Goal: Use online tool/utility: Utilize a website feature to perform a specific function

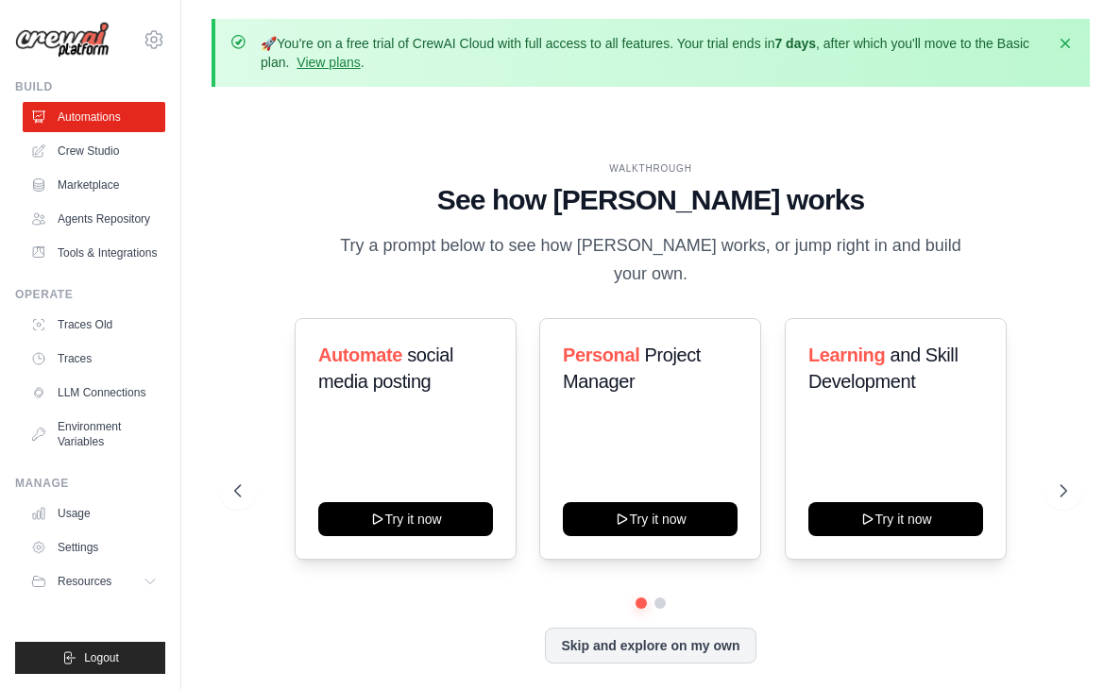
scroll to position [83, 0]
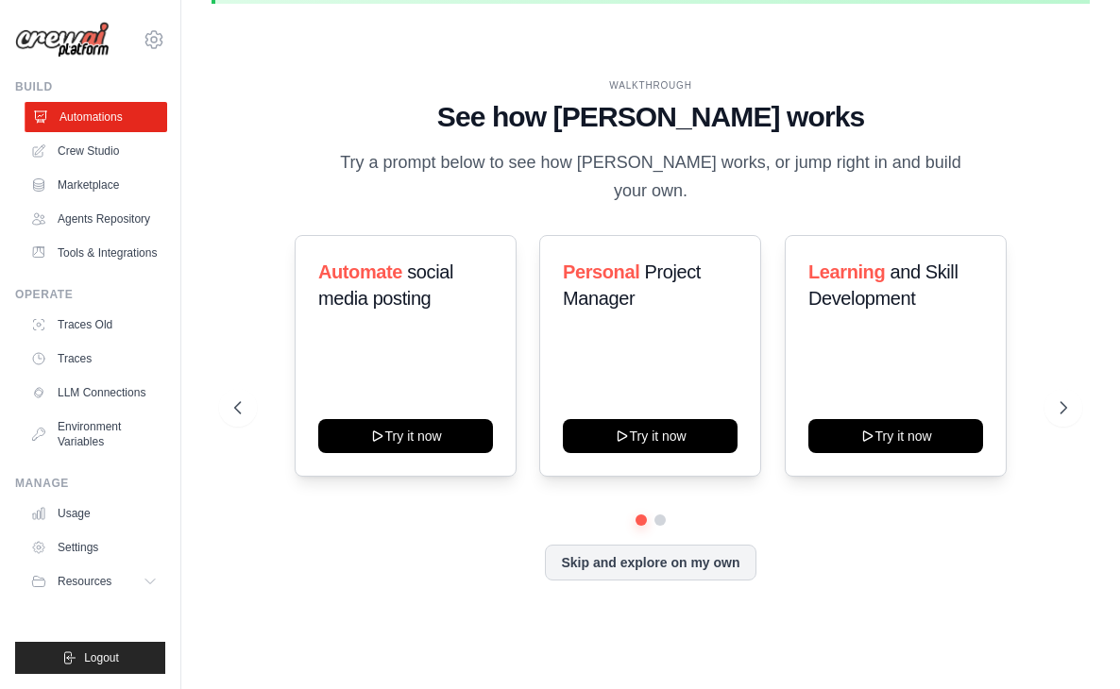
click at [117, 119] on link "Automations" at bounding box center [96, 117] width 143 height 30
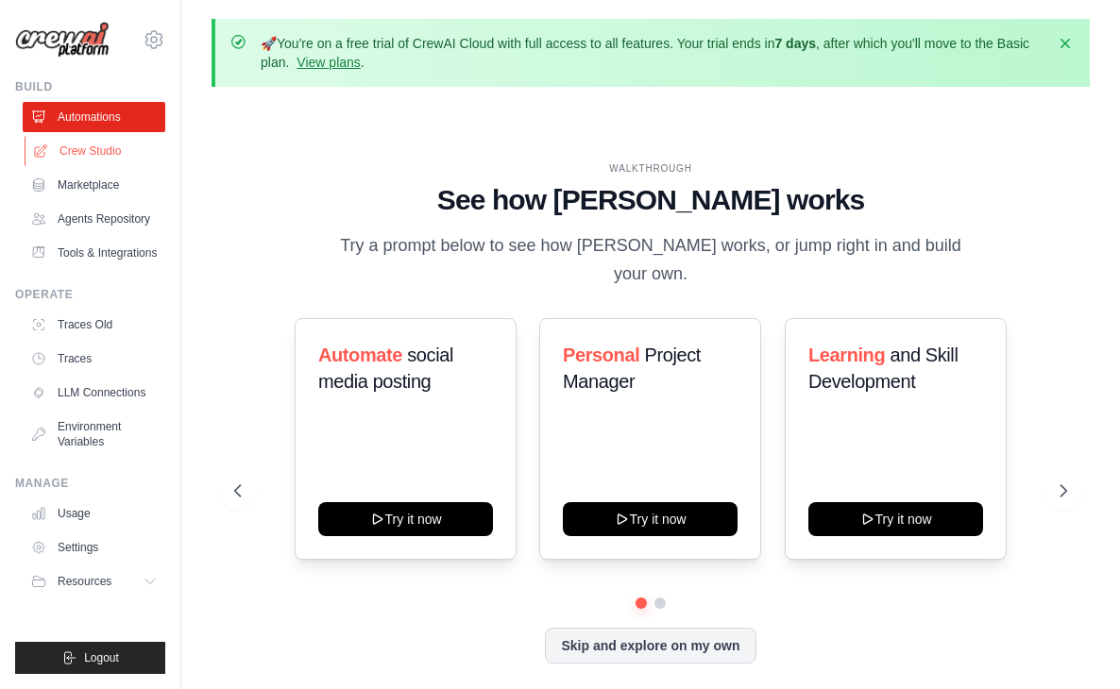
click at [122, 157] on link "Crew Studio" at bounding box center [96, 151] width 143 height 30
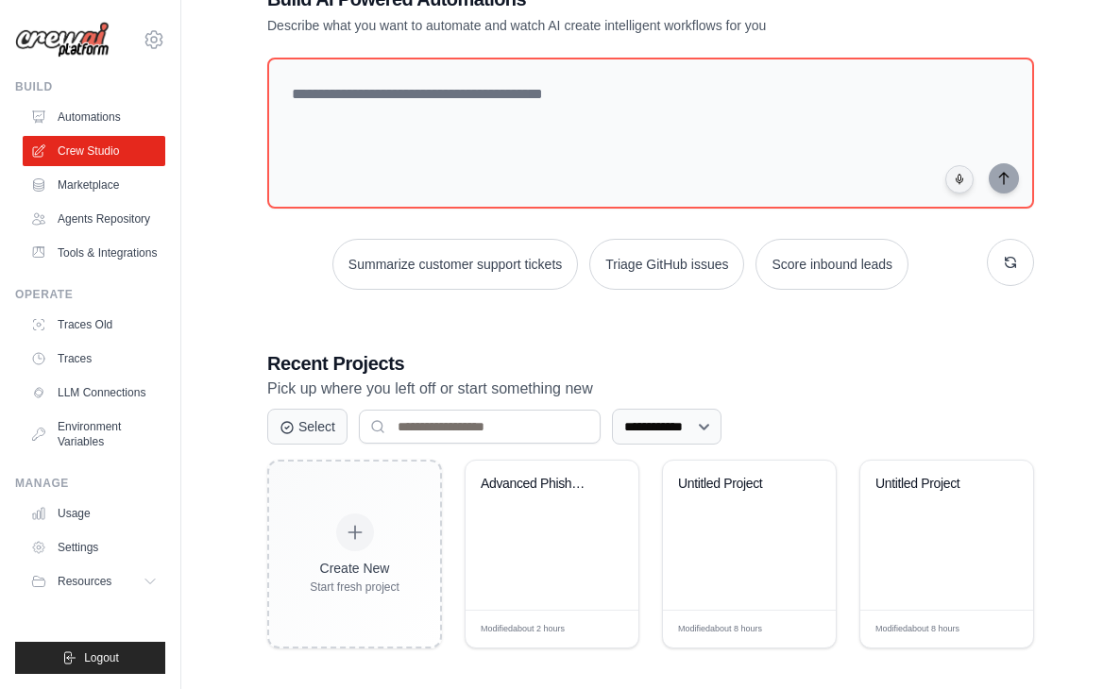
scroll to position [154, 0]
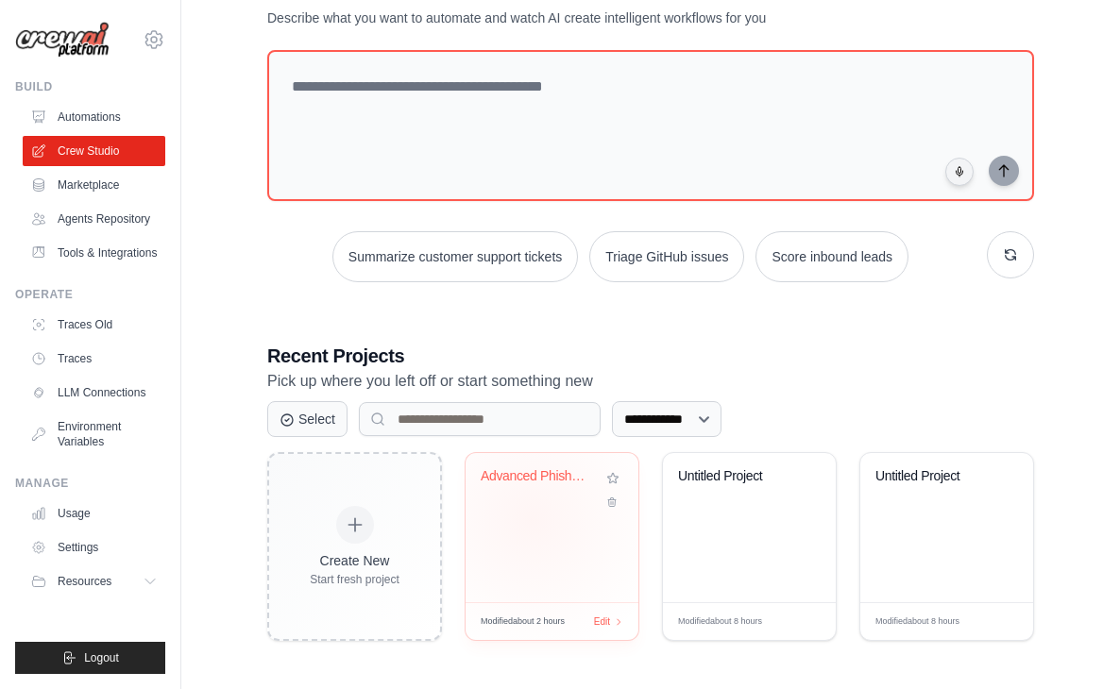
click at [532, 518] on div "Advanced Phishing Detection System" at bounding box center [552, 527] width 173 height 149
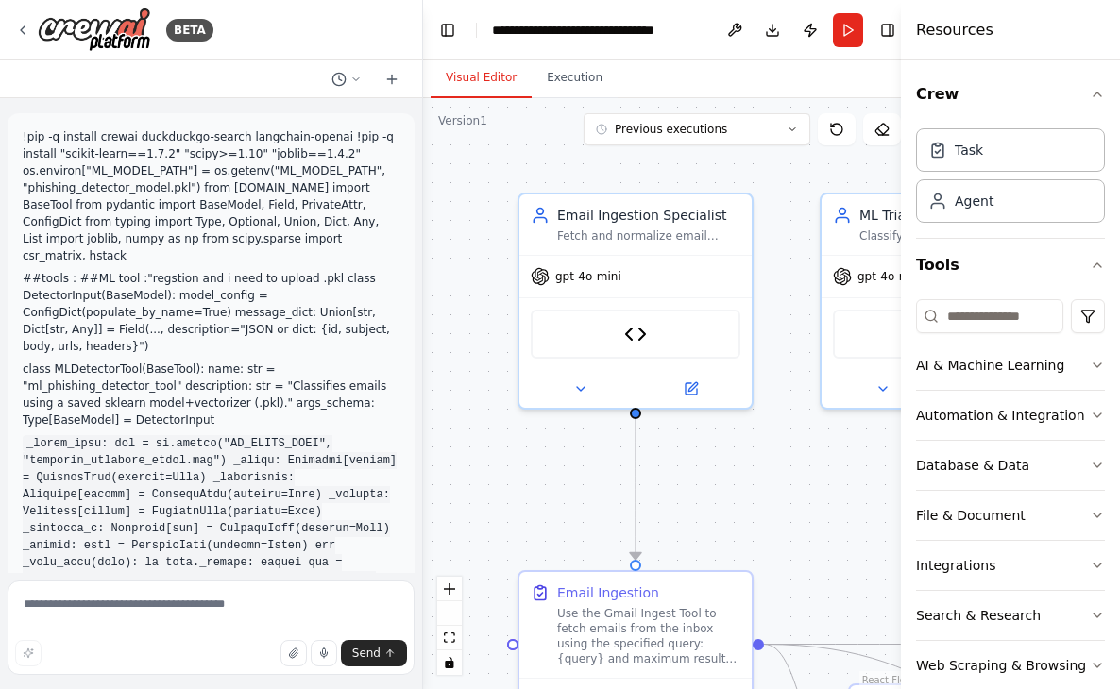
scroll to position [16283, 0]
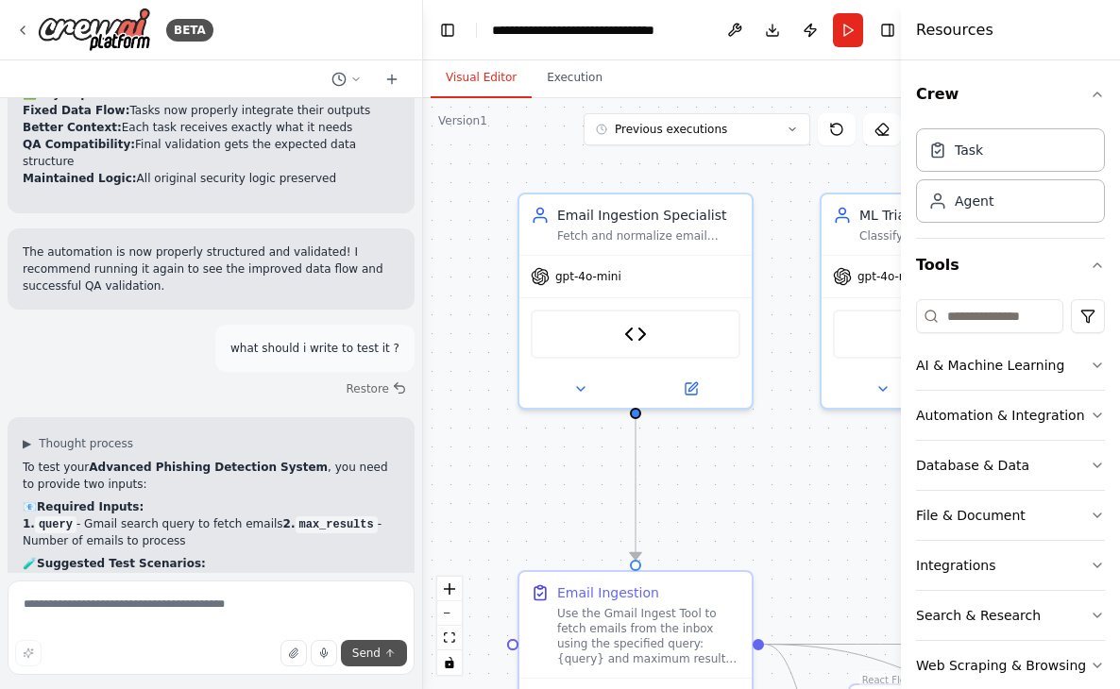
click at [366, 650] on span "Send" at bounding box center [366, 653] width 28 height 15
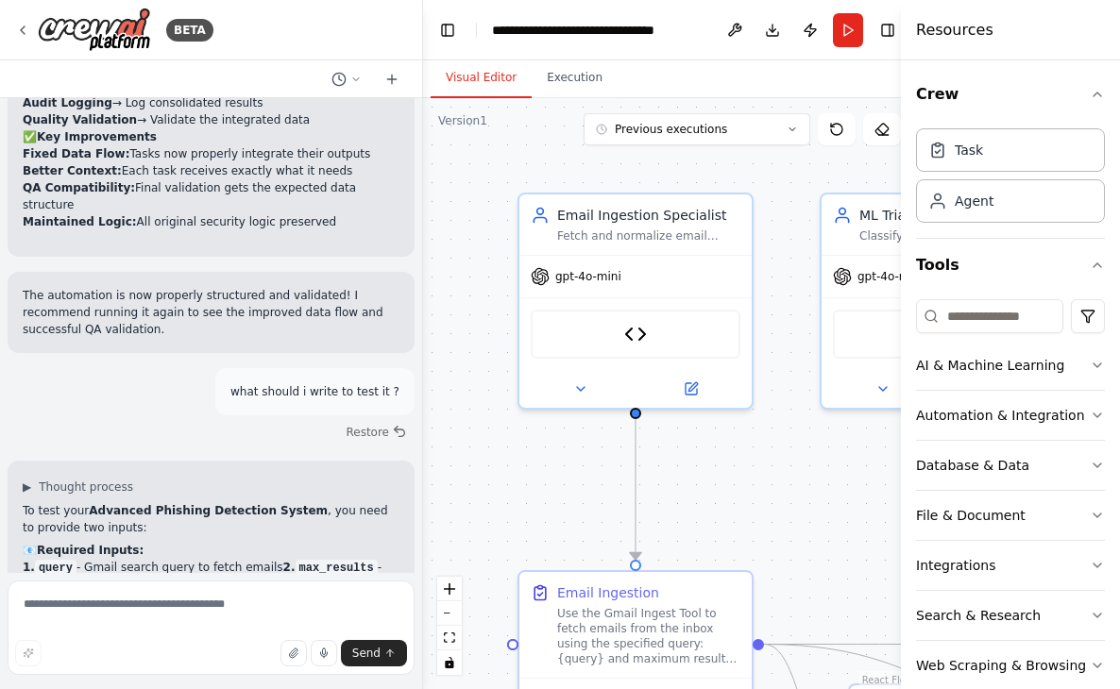
scroll to position [16237, 0]
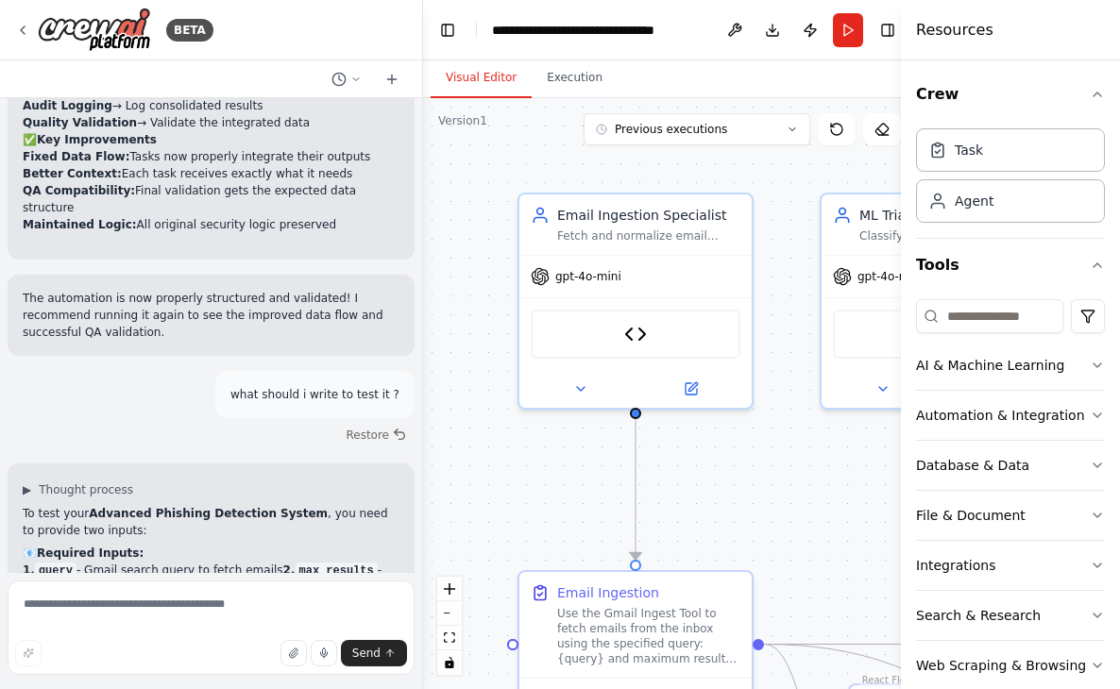
copy div "query: "newer_than:7d" max_results: 5"
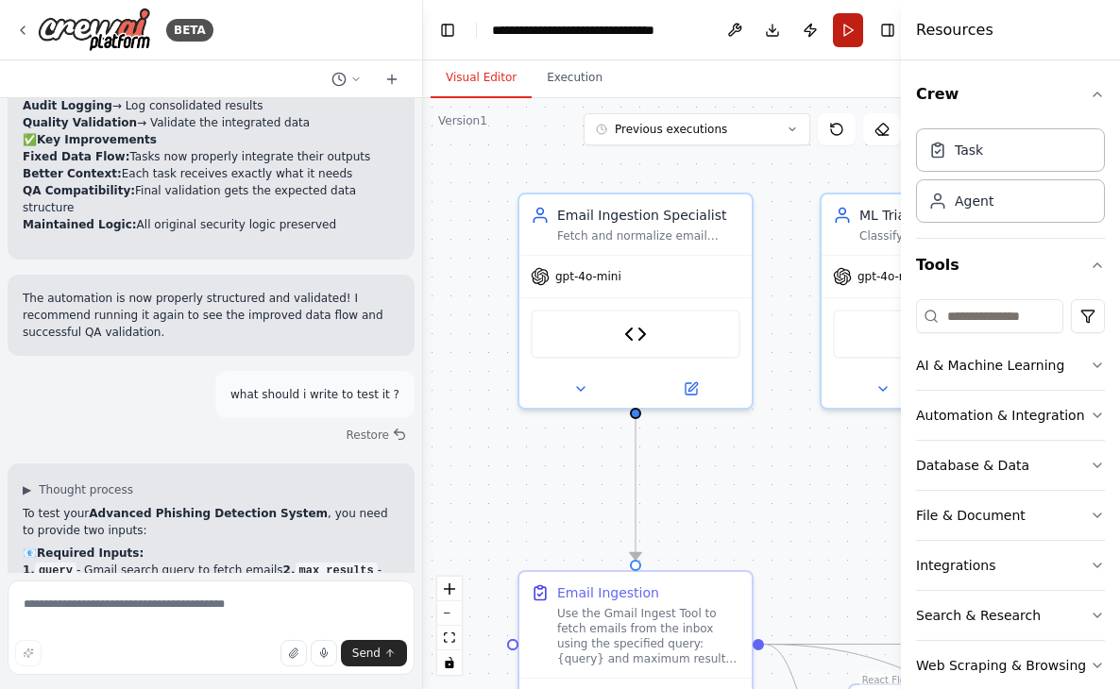
click at [845, 36] on button "Run" at bounding box center [848, 30] width 30 height 34
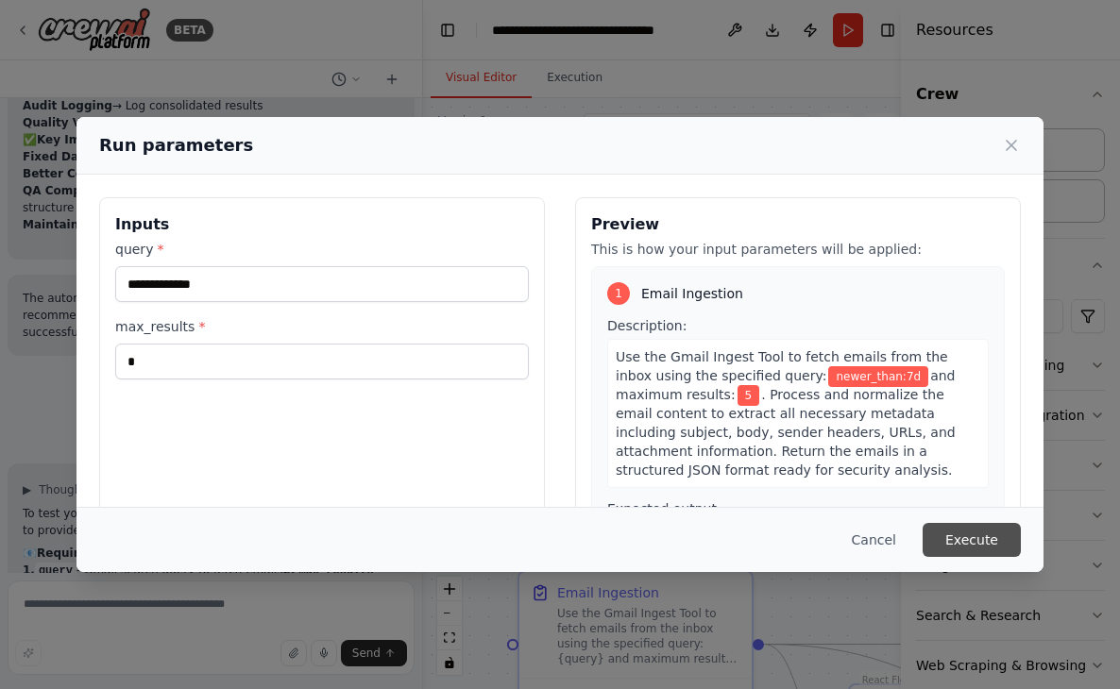
click at [981, 549] on button "Execute" at bounding box center [972, 540] width 98 height 34
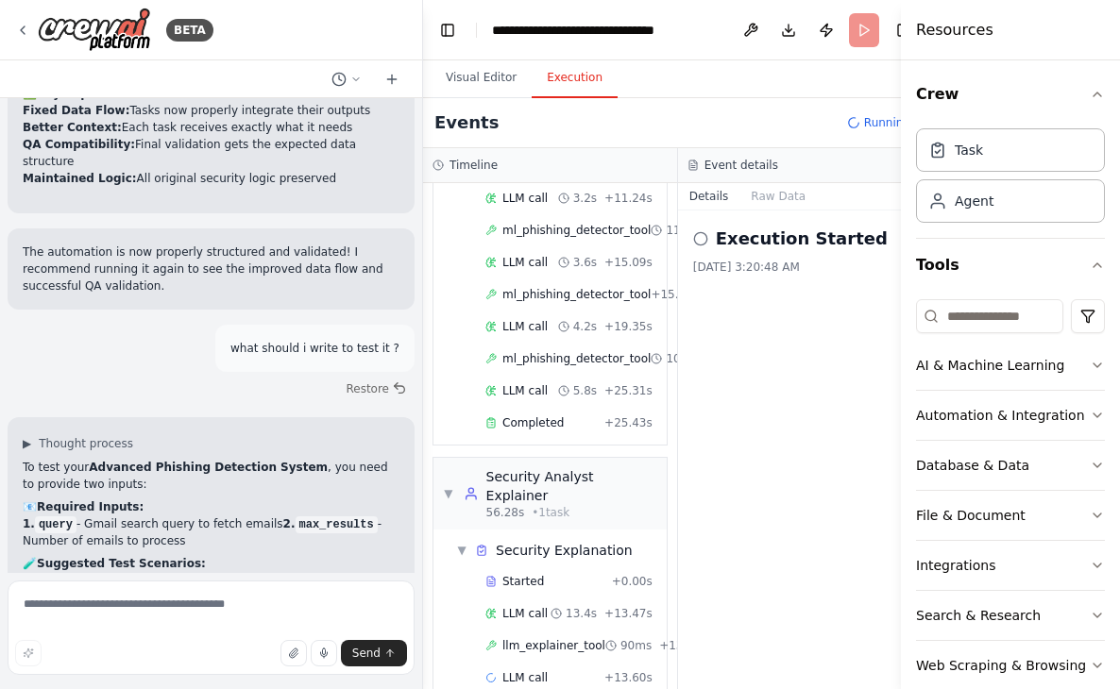
scroll to position [599, 0]
